Goal: Navigation & Orientation: Find specific page/section

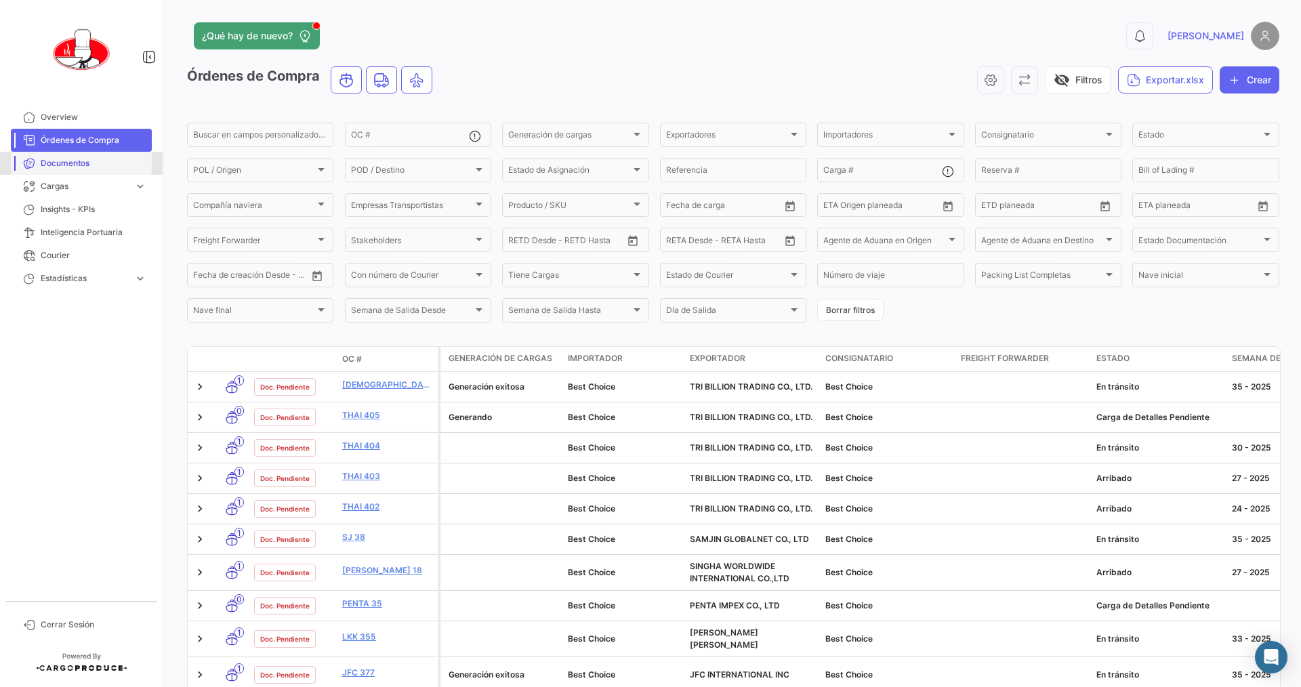
click at [87, 165] on span "Documentos" at bounding box center [94, 163] width 106 height 12
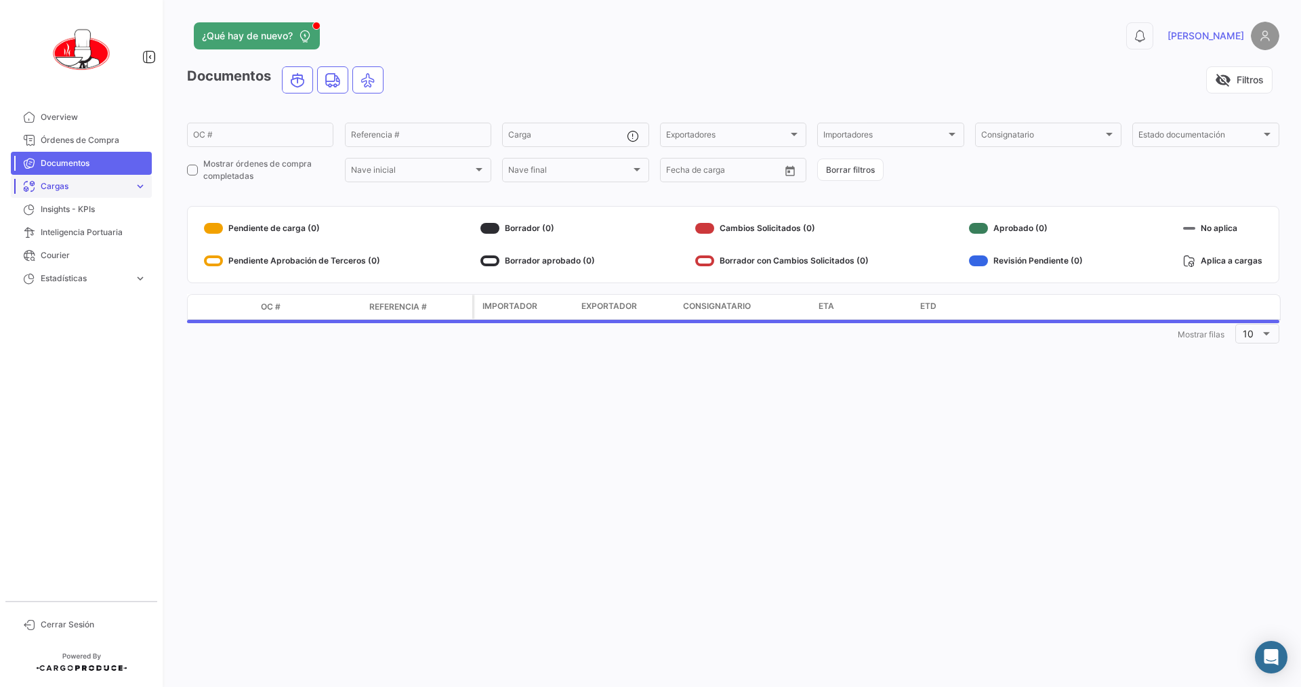
click at [80, 195] on link "Cargas expand_more" at bounding box center [81, 186] width 141 height 23
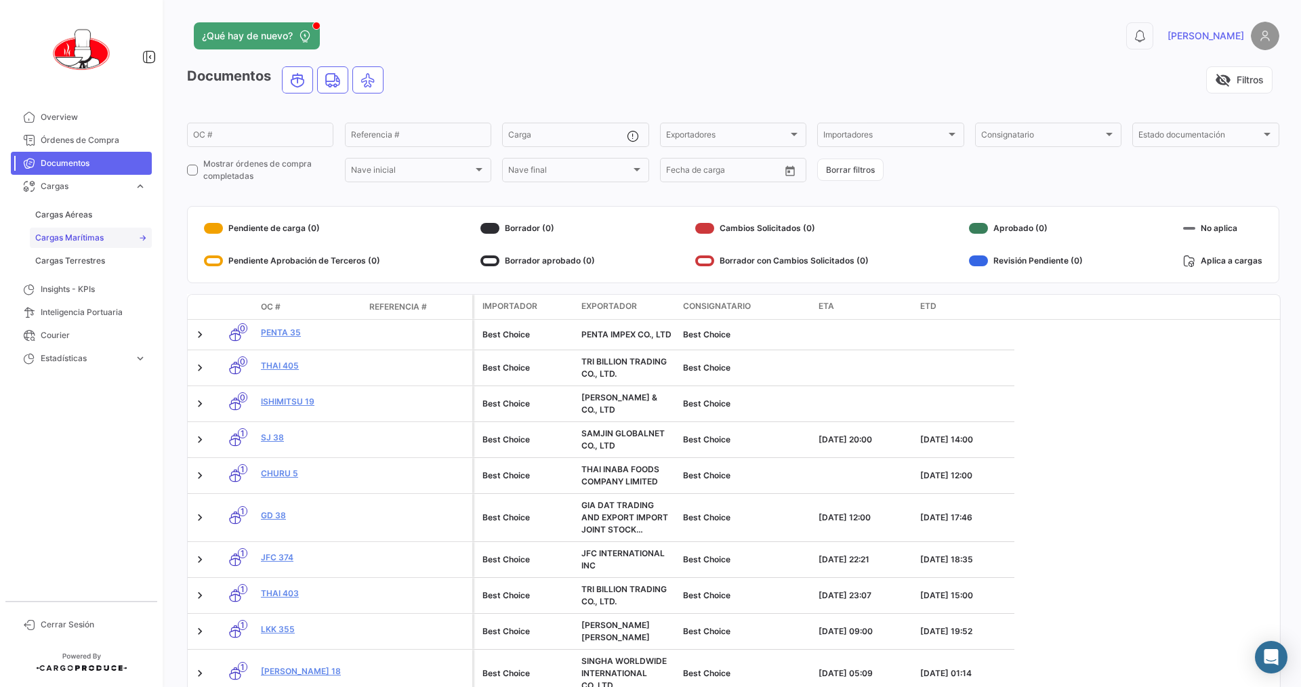
click at [79, 237] on span "Cargas Marítimas" at bounding box center [69, 238] width 68 height 12
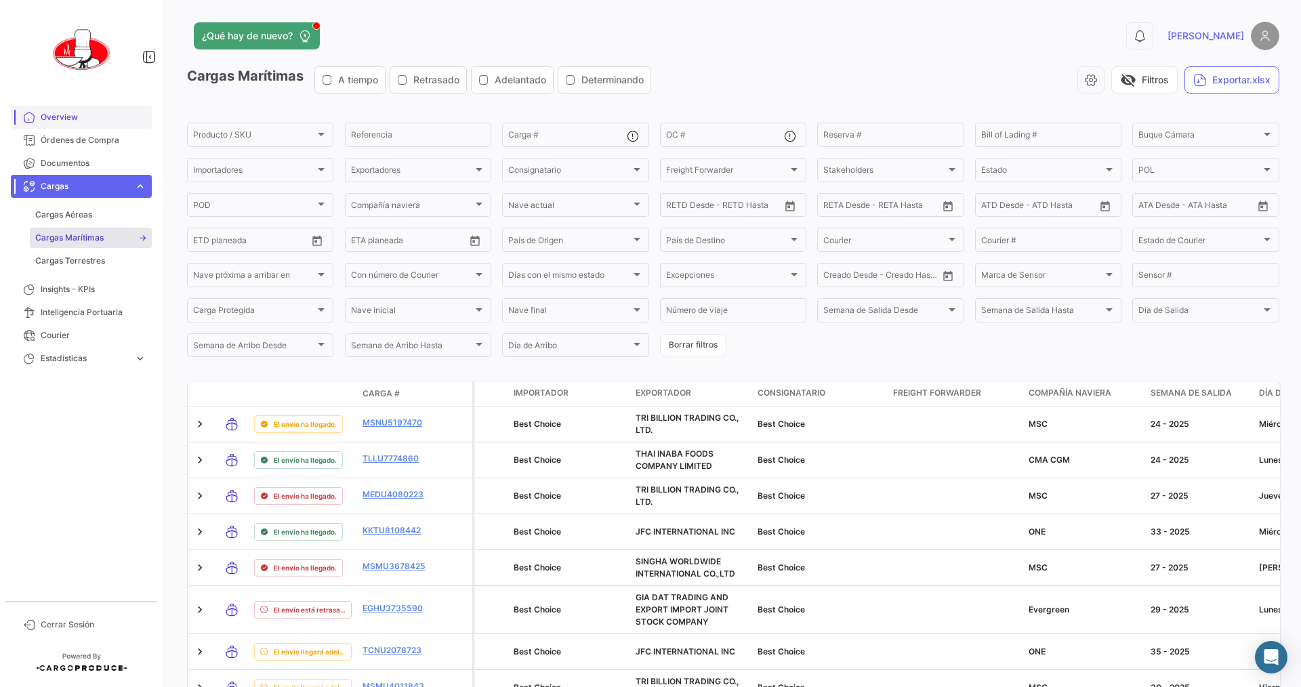
click at [67, 108] on link "Overview" at bounding box center [81, 117] width 141 height 23
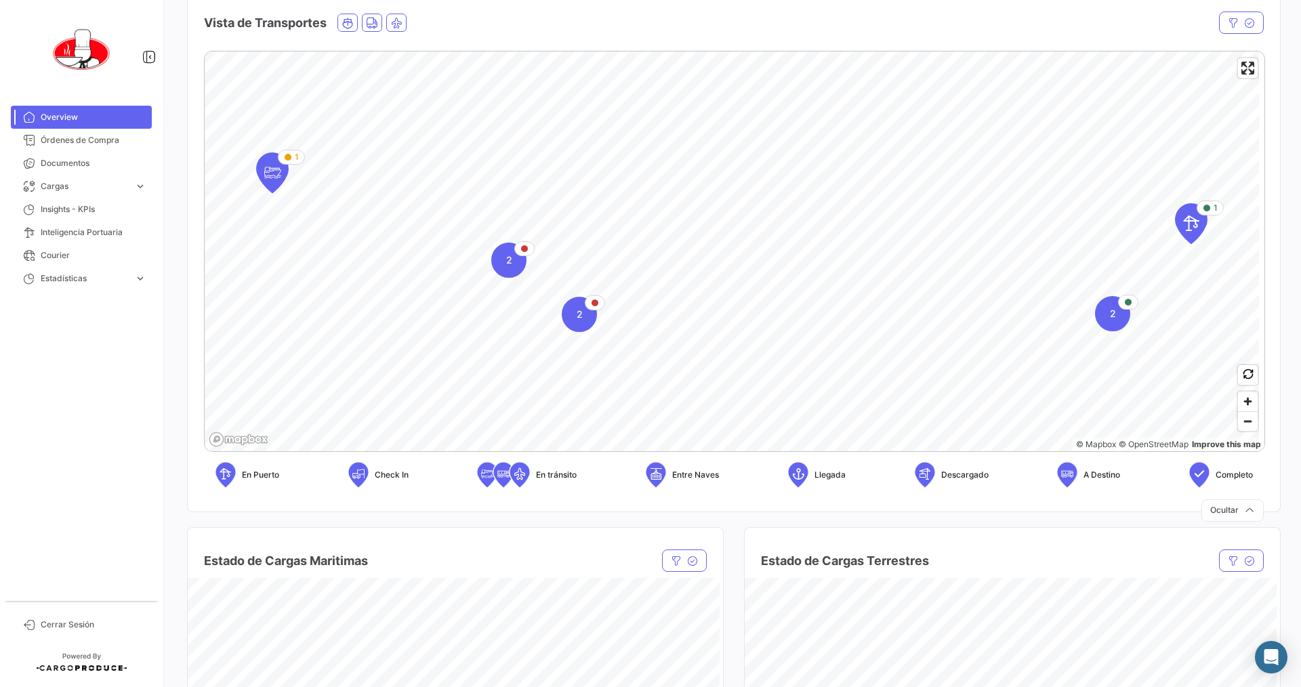
scroll to position [136, 0]
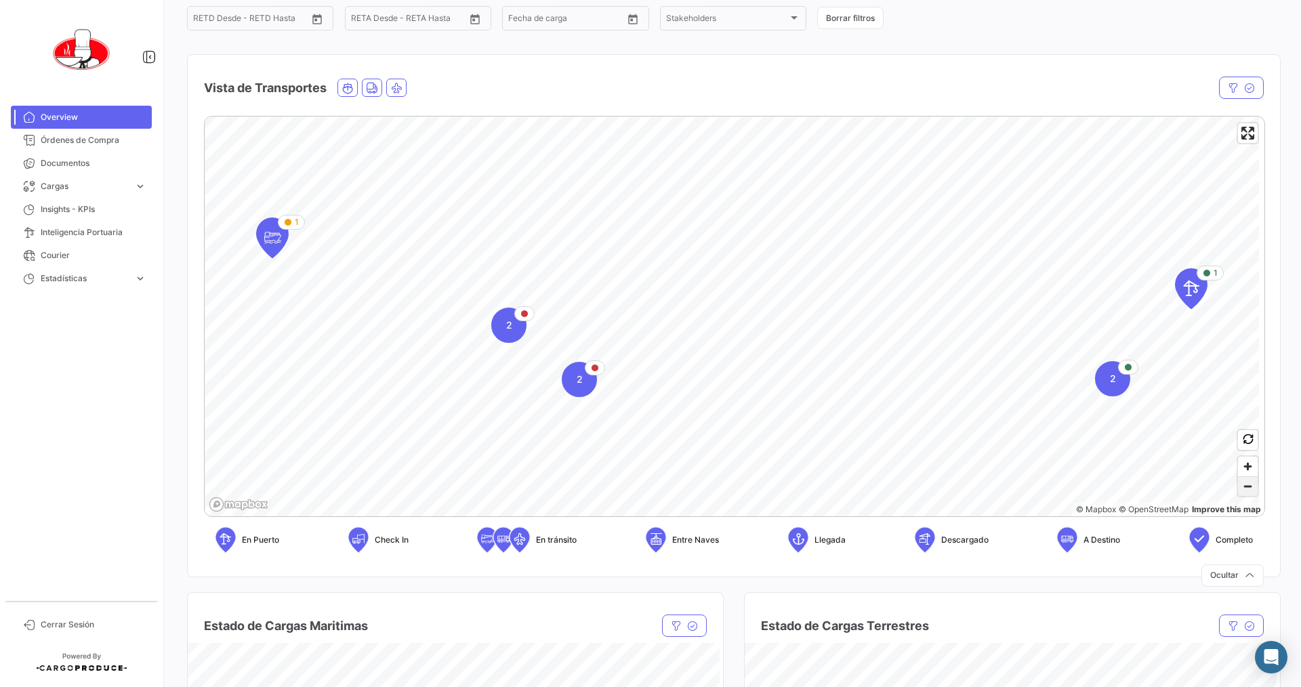
click at [1240, 485] on span "Zoom out" at bounding box center [1248, 486] width 20 height 19
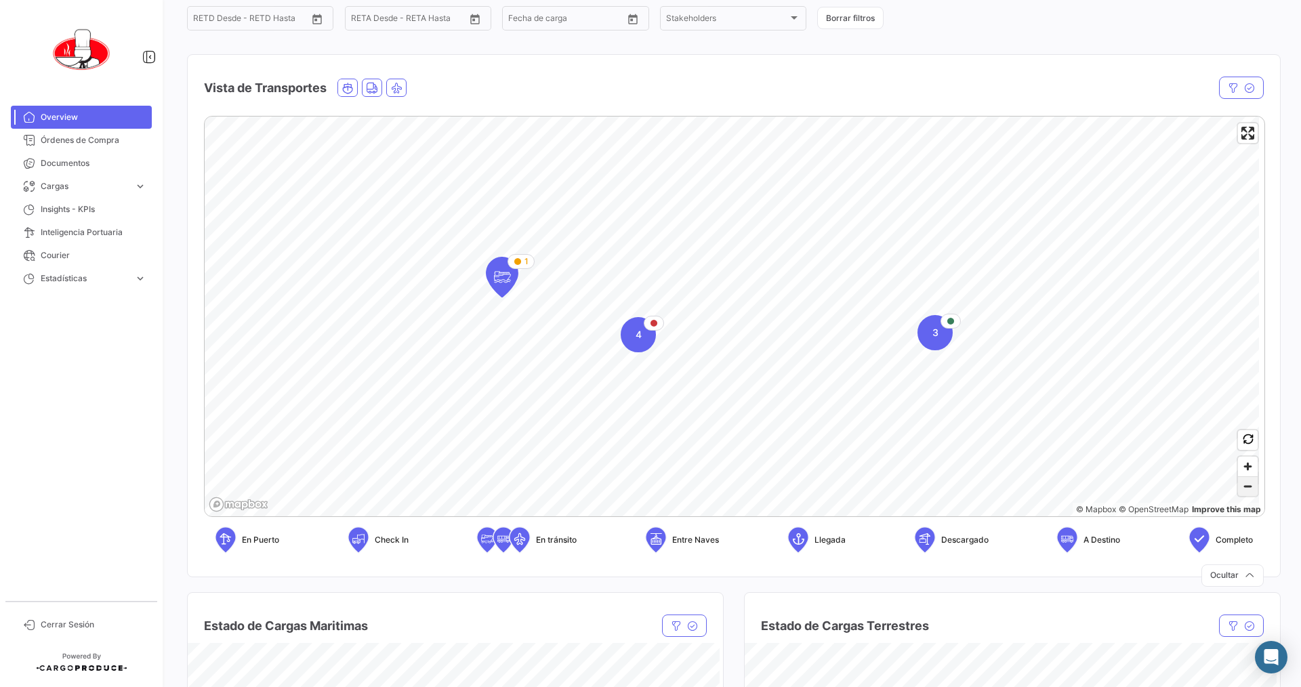
click at [1240, 489] on span "Zoom out" at bounding box center [1248, 486] width 20 height 19
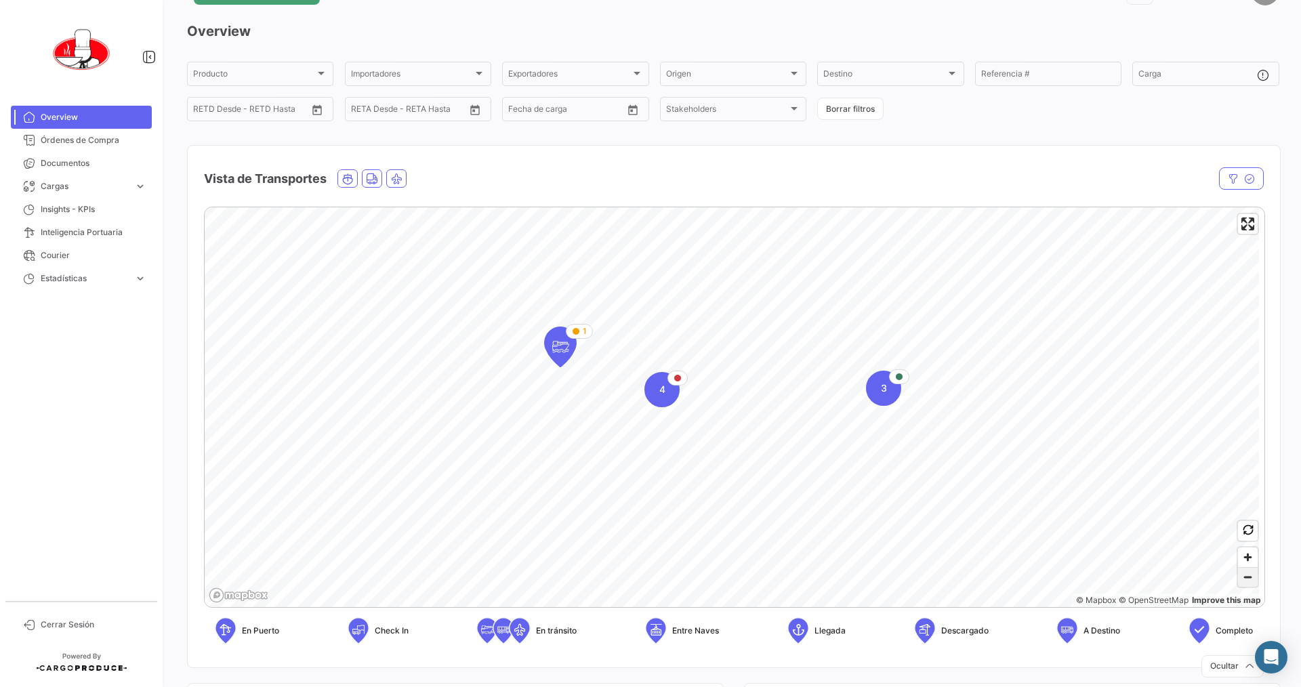
scroll to position [68, 0]
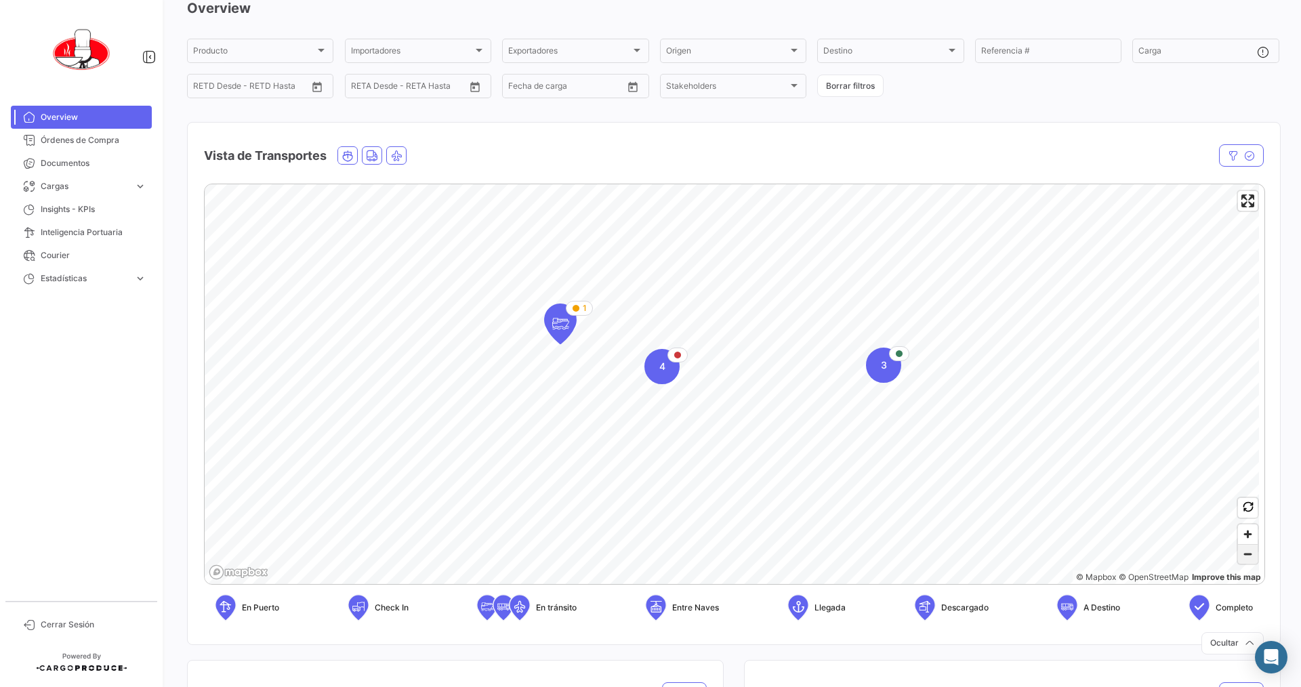
click at [1240, 559] on span "Zoom out" at bounding box center [1248, 554] width 20 height 19
click at [1243, 533] on span "Zoom in" at bounding box center [1248, 535] width 20 height 20
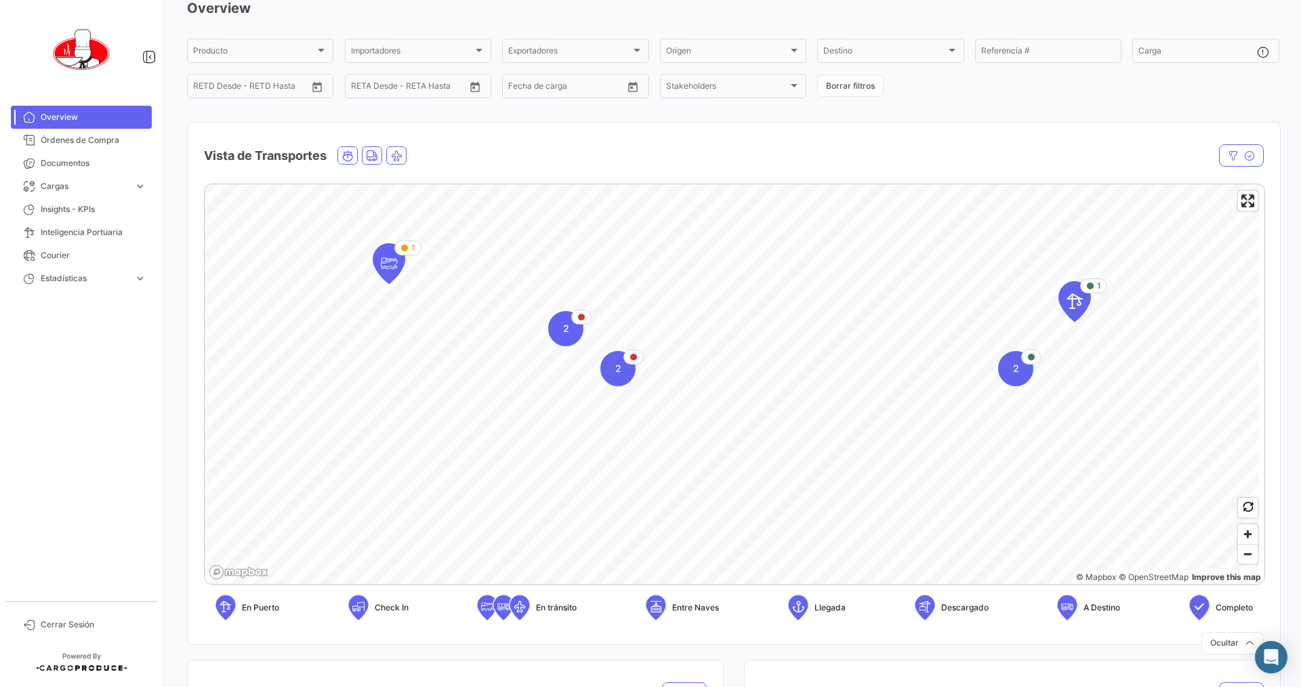
scroll to position [0, 0]
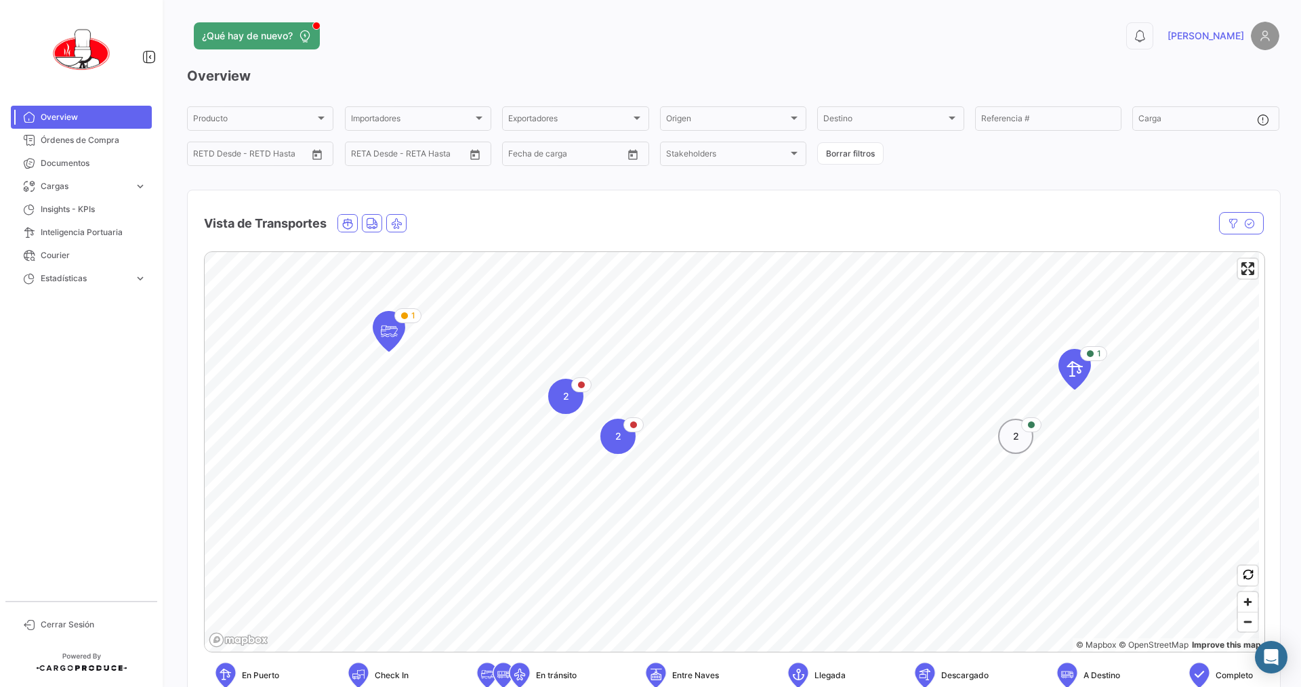
click at [1014, 439] on span "2" at bounding box center [1016, 437] width 6 height 14
